Goal: Task Accomplishment & Management: Complete application form

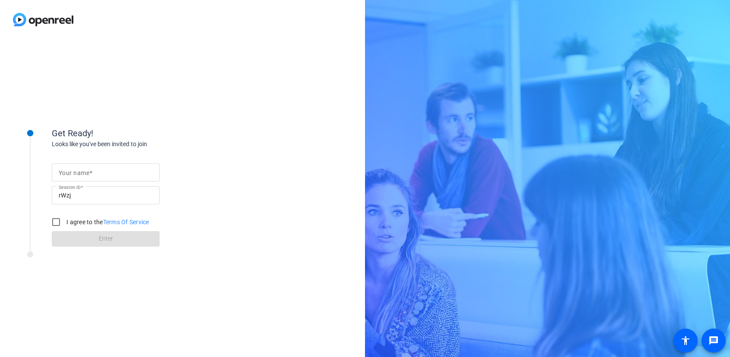
click at [82, 164] on div at bounding box center [106, 172] width 94 height 18
click at [82, 171] on input "Your name" at bounding box center [106, 172] width 94 height 10
type input "[PERSON_NAME]"
click at [59, 223] on input "I agree to the Terms Of Service" at bounding box center [55, 222] width 17 height 17
checkbox input "true"
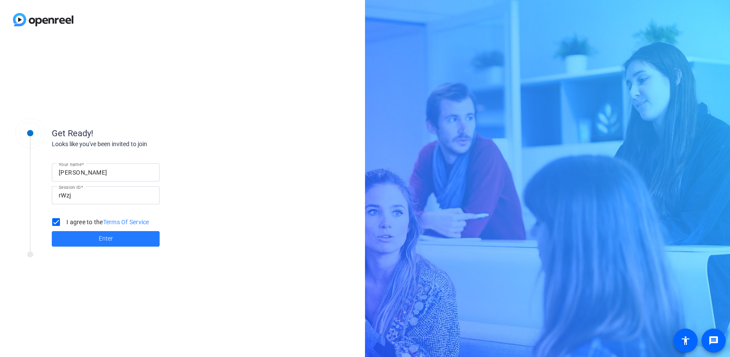
click at [80, 242] on span at bounding box center [106, 239] width 108 height 21
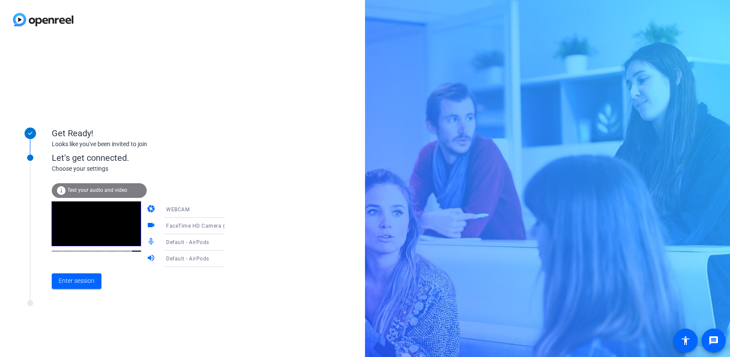
click at [231, 209] on icon at bounding box center [233, 210] width 4 height 2
click at [181, 160] on div at bounding box center [365, 178] width 730 height 357
click at [67, 280] on span "Enter session" at bounding box center [77, 280] width 36 height 9
